Goal: Task Accomplishment & Management: Manage account settings

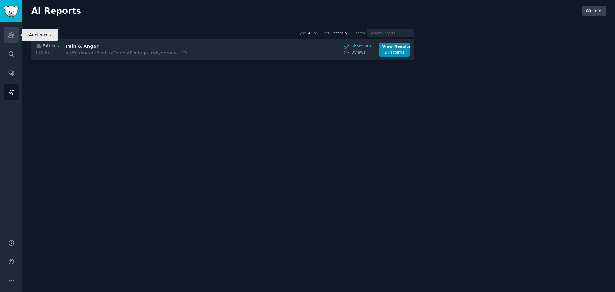
click at [8, 37] on icon "Sidebar" at bounding box center [11, 34] width 7 height 7
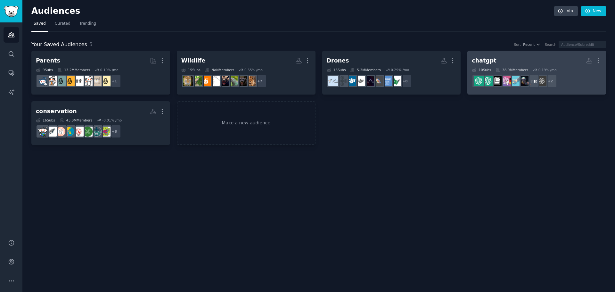
click at [513, 62] on h2 "chatgpt More" at bounding box center [536, 60] width 130 height 11
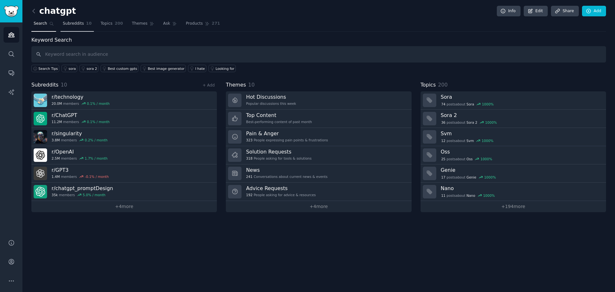
click at [69, 21] on span "Subreddits" at bounding box center [73, 24] width 21 height 6
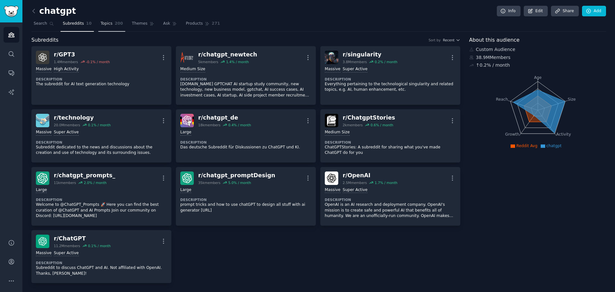
click at [98, 25] on link "Topics 200" at bounding box center [111, 25] width 27 height 13
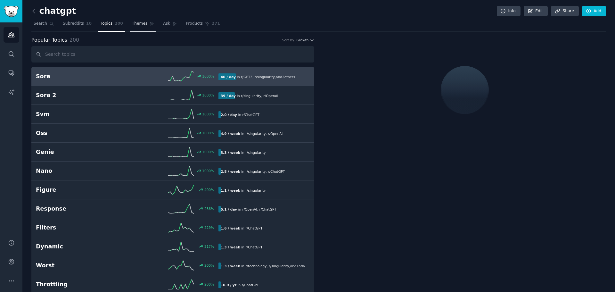
click at [132, 24] on span "Themes" at bounding box center [140, 24] width 16 height 6
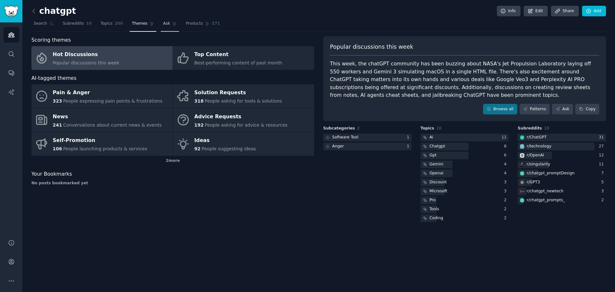
click at [163, 26] on span "Ask" at bounding box center [166, 24] width 7 height 6
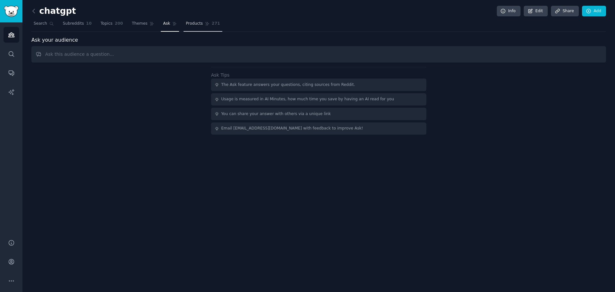
click at [190, 23] on span "Products" at bounding box center [194, 24] width 17 height 6
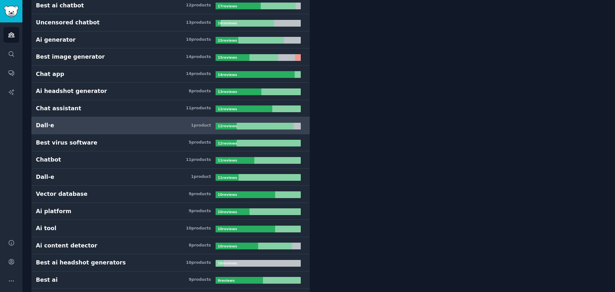
scroll to position [192, 0]
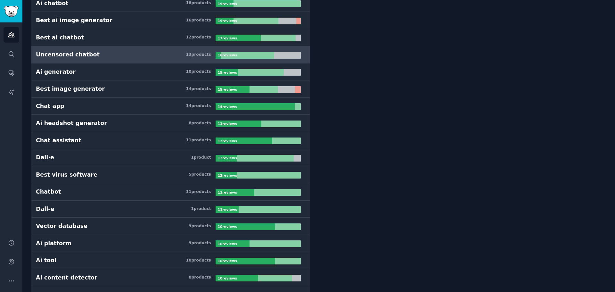
click at [141, 54] on h3 "Uncensored chatbot 13 product s" at bounding box center [126, 55] width 180 height 8
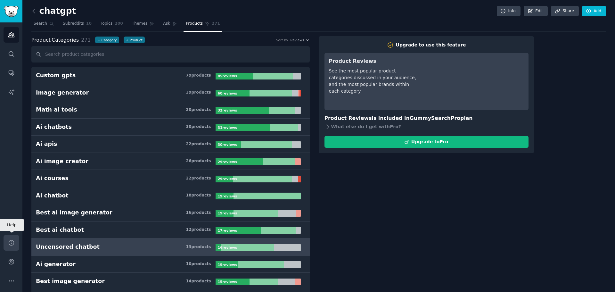
click at [10, 246] on link "Help" at bounding box center [12, 243] width 16 height 16
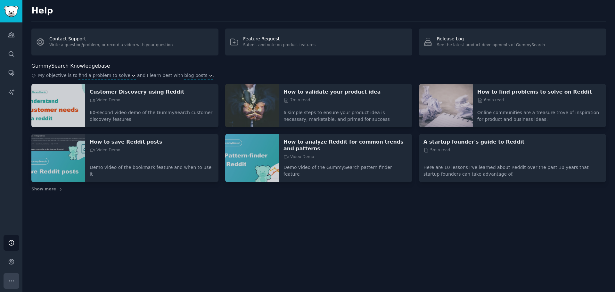
click at [7, 281] on button "More" at bounding box center [12, 281] width 16 height 16
click at [12, 261] on icon "Sidebar" at bounding box center [11, 261] width 5 height 5
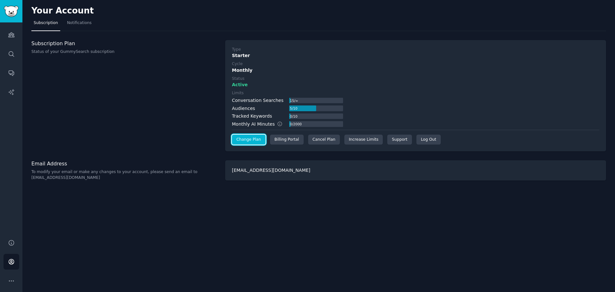
click at [252, 143] on link "Change Plan" at bounding box center [249, 139] width 34 height 10
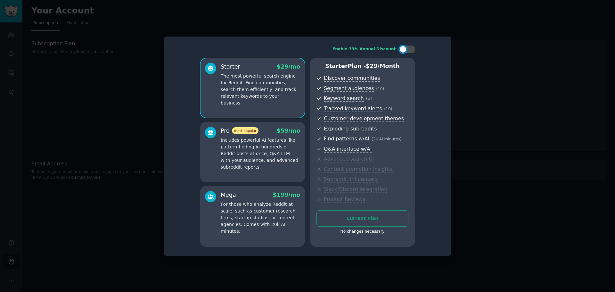
click at [560, 127] on div at bounding box center [307, 146] width 615 height 292
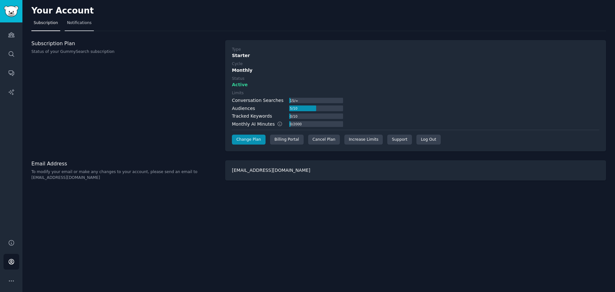
click at [80, 25] on span "Notifications" at bounding box center [79, 23] width 25 height 6
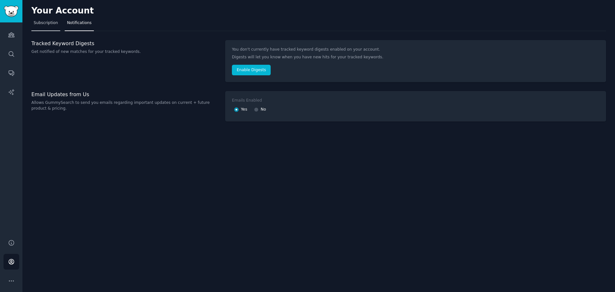
click at [41, 24] on span "Subscription" at bounding box center [46, 23] width 24 height 6
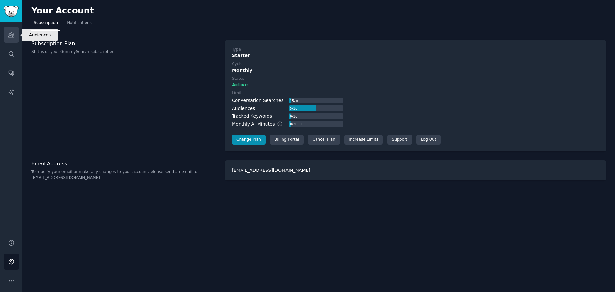
click at [9, 36] on icon "Sidebar" at bounding box center [11, 35] width 6 height 4
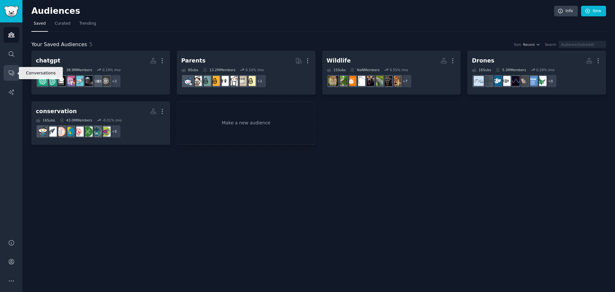
click at [11, 76] on link "Conversations" at bounding box center [12, 73] width 16 height 16
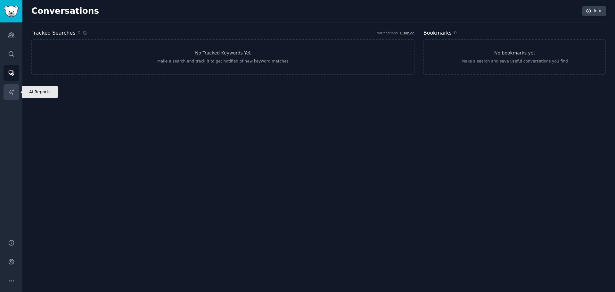
click at [10, 93] on icon "Sidebar" at bounding box center [10, 91] width 5 height 5
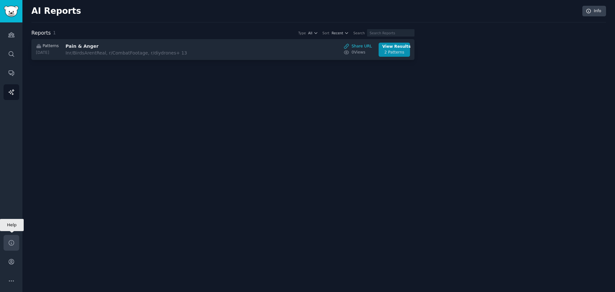
click at [10, 248] on link "Help" at bounding box center [12, 243] width 16 height 16
